Goal: Task Accomplishment & Management: Manage account settings

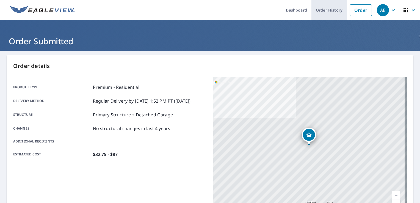
click at [312, 12] on link "Order History" at bounding box center [328, 10] width 35 height 20
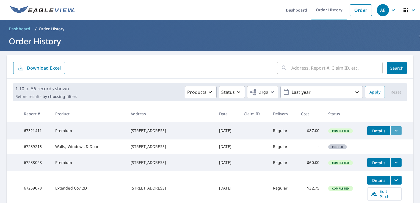
click at [394, 131] on icon "filesDropdownBtn-67321411" at bounding box center [395, 130] width 7 height 7
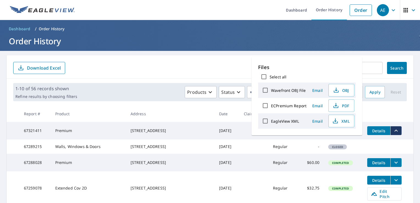
click at [77, 137] on td "Premium" at bounding box center [88, 131] width 75 height 18
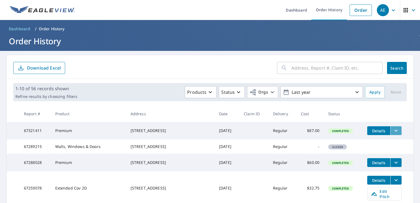
click at [392, 130] on icon "filesDropdownBtn-67321411" at bounding box center [395, 130] width 7 height 7
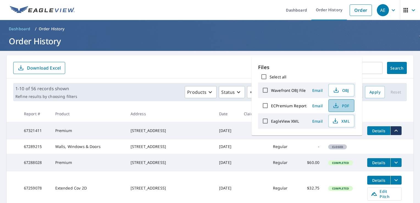
click at [347, 105] on span "PDF" at bounding box center [341, 105] width 18 height 7
click at [85, 53] on main "​ Search Download Excel 1-10 of 56 records shown Refine results by choosing fil…" at bounding box center [210, 194] width 420 height 286
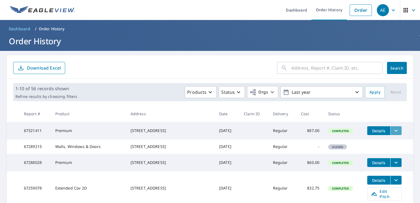
click at [392, 130] on icon "filesDropdownBtn-67321411" at bounding box center [395, 130] width 7 height 7
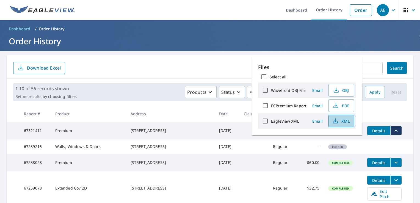
click at [345, 121] on span "XML" at bounding box center [341, 121] width 18 height 7
click at [377, 132] on span "Details" at bounding box center [378, 130] width 16 height 5
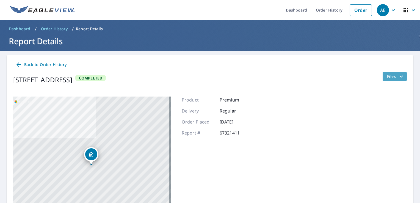
click at [401, 77] on button "Files" at bounding box center [394, 76] width 24 height 9
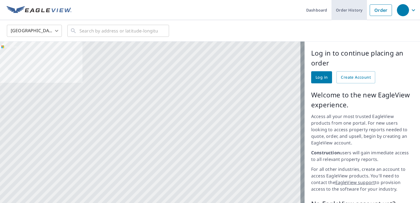
click at [345, 12] on link "Order History" at bounding box center [348, 10] width 35 height 20
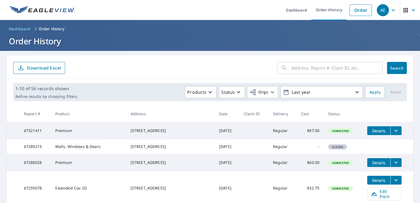
click at [393, 131] on icon "filesDropdownBtn-67321411" at bounding box center [395, 130] width 7 height 7
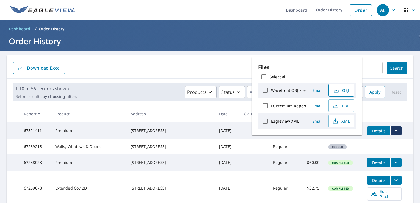
click at [347, 90] on span "OBJ" at bounding box center [341, 90] width 18 height 7
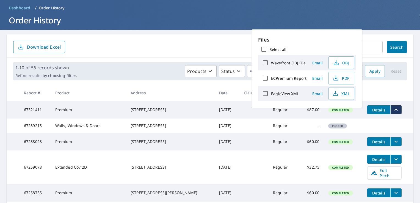
scroll to position [27, 0]
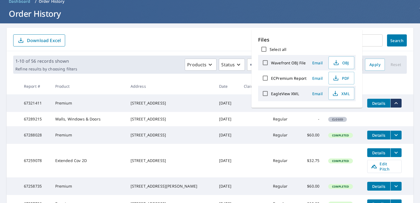
click at [148, 102] on div "[STREET_ADDRESS]" at bounding box center [170, 102] width 80 height 5
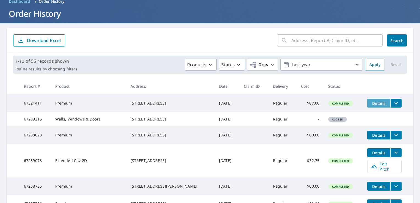
click at [377, 104] on span "Details" at bounding box center [378, 103] width 16 height 5
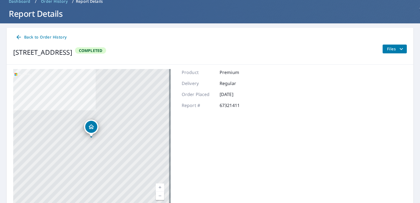
click at [388, 50] on span "Files" at bounding box center [396, 49] width 18 height 7
